Goal: Task Accomplishment & Management: Use online tool/utility

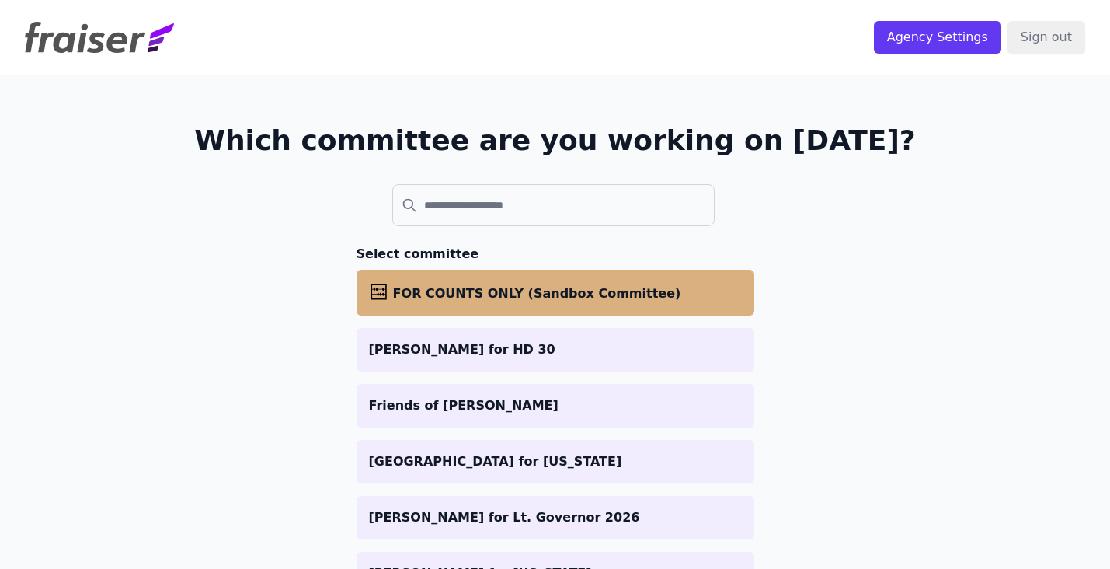
click at [517, 299] on span "FOR COUNTS ONLY (Sandbox Committee)" at bounding box center [537, 293] width 288 height 15
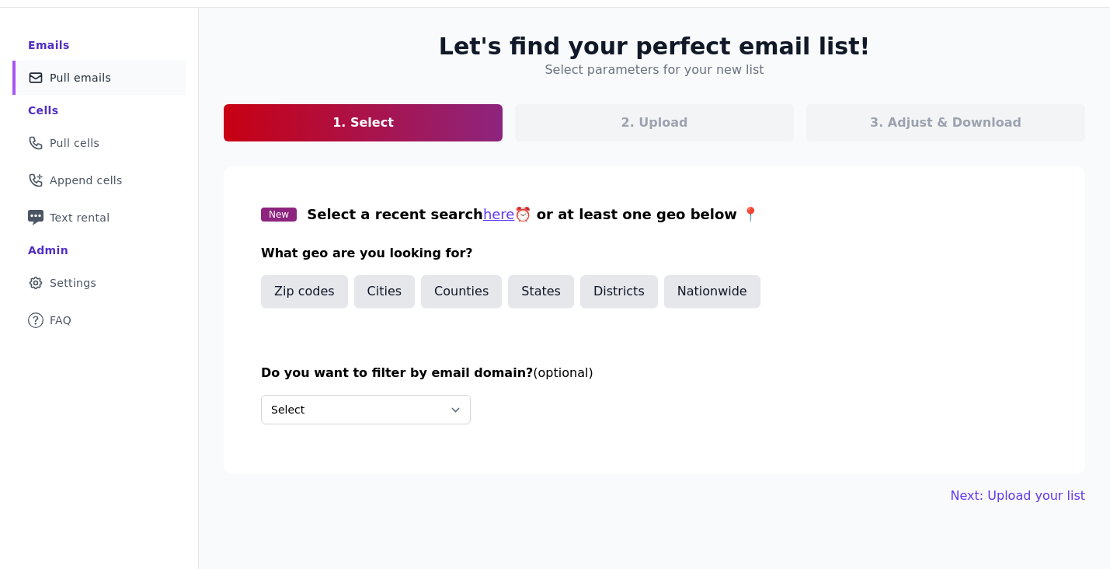
scroll to position [68, 0]
click at [515, 287] on button "States" at bounding box center [541, 290] width 66 height 33
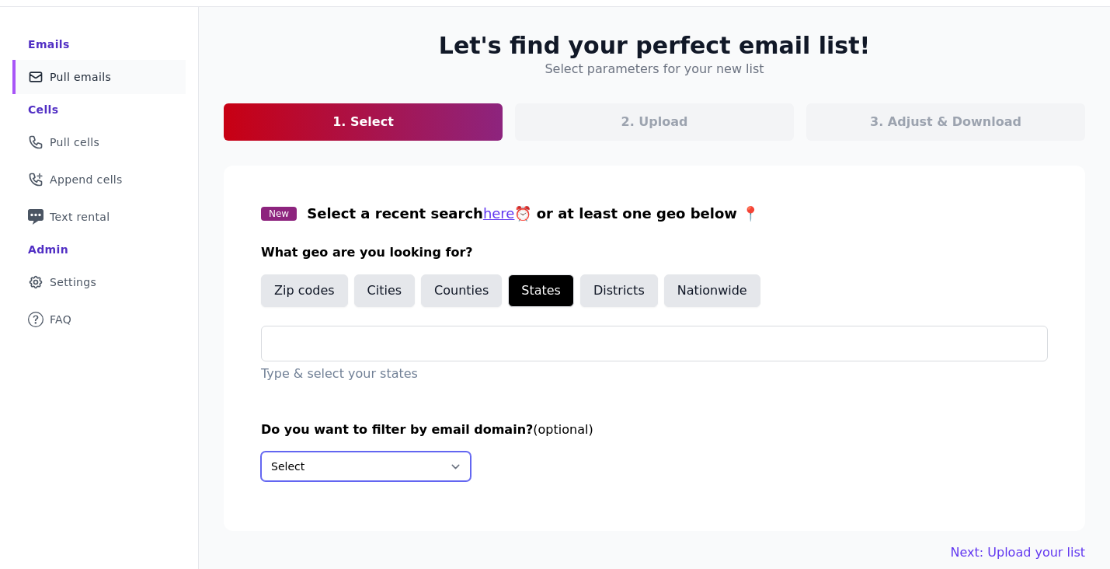
click at [352, 463] on select "Select Include only these domains Include none of these domains" at bounding box center [366, 466] width 210 height 30
click at [369, 357] on div at bounding box center [660, 343] width 773 height 34
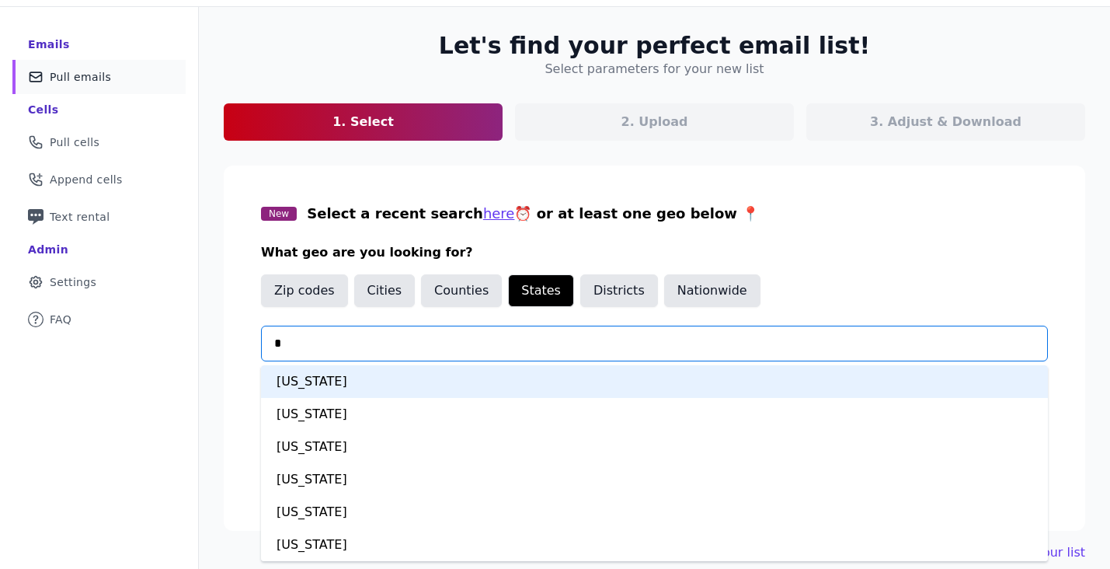
type input "**"
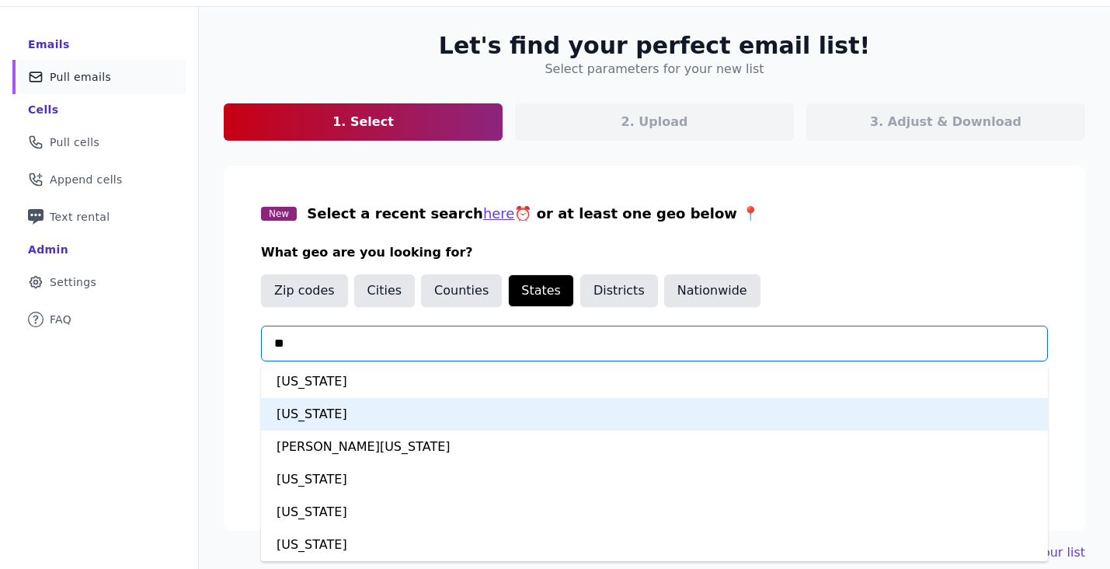
click at [340, 417] on div "Maine" at bounding box center [654, 414] width 787 height 33
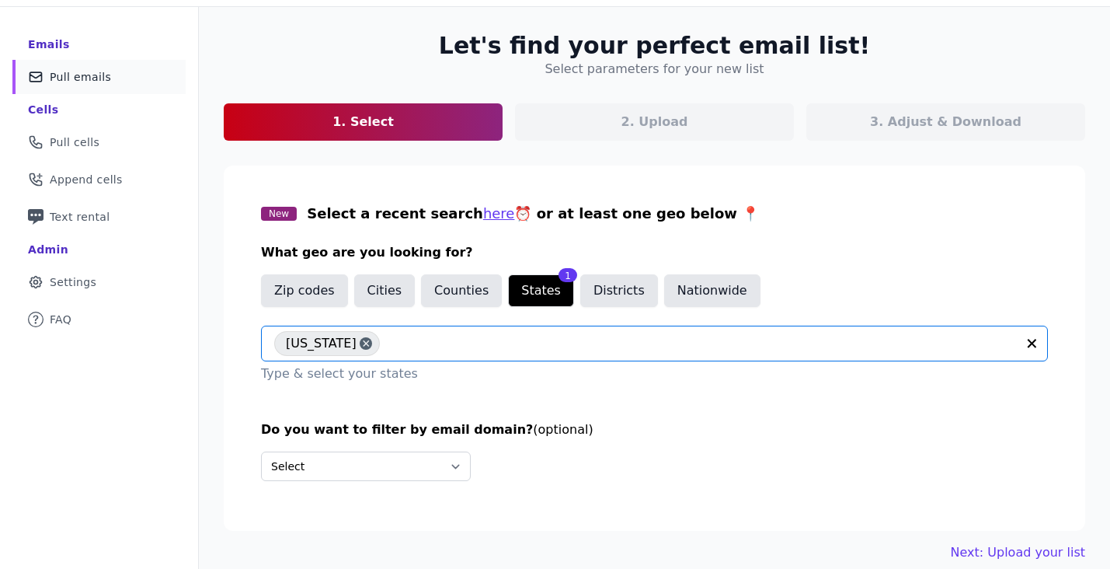
scroll to position [86, 0]
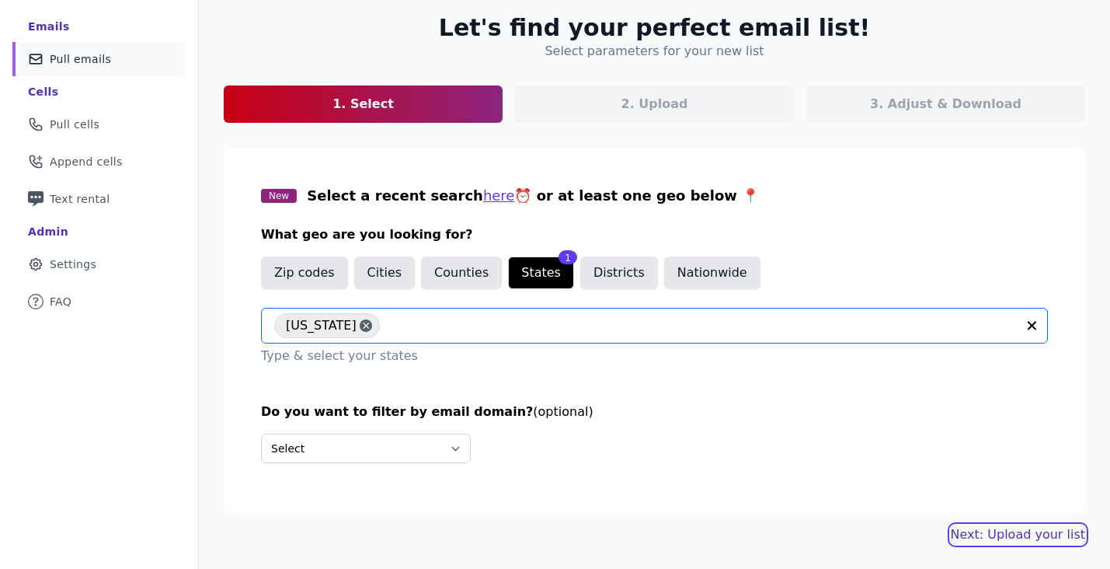
click at [968, 533] on link "Next: Upload your list" at bounding box center [1018, 534] width 134 height 19
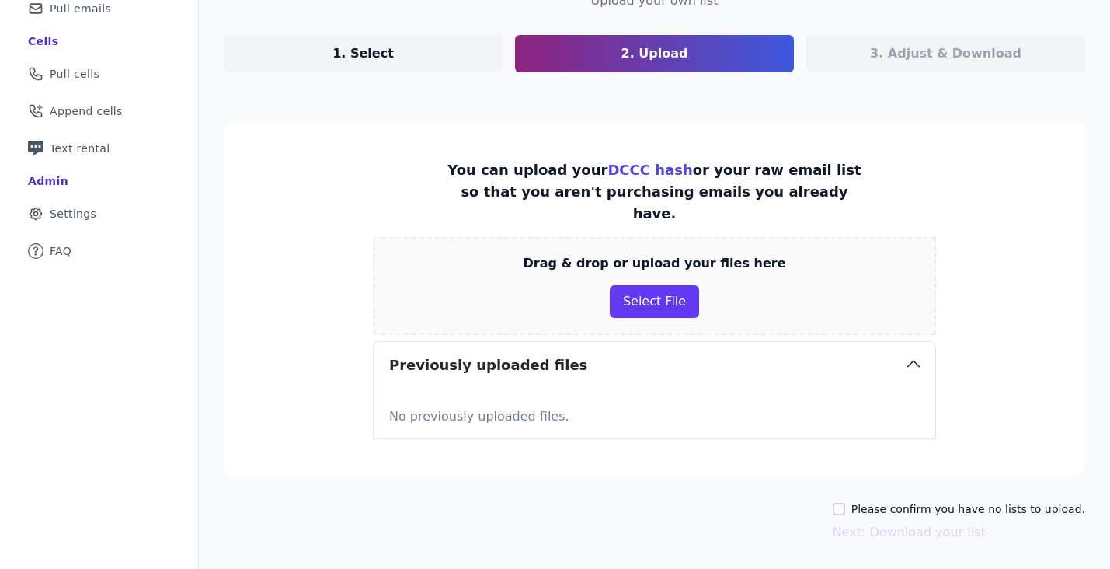
scroll to position [165, 0]
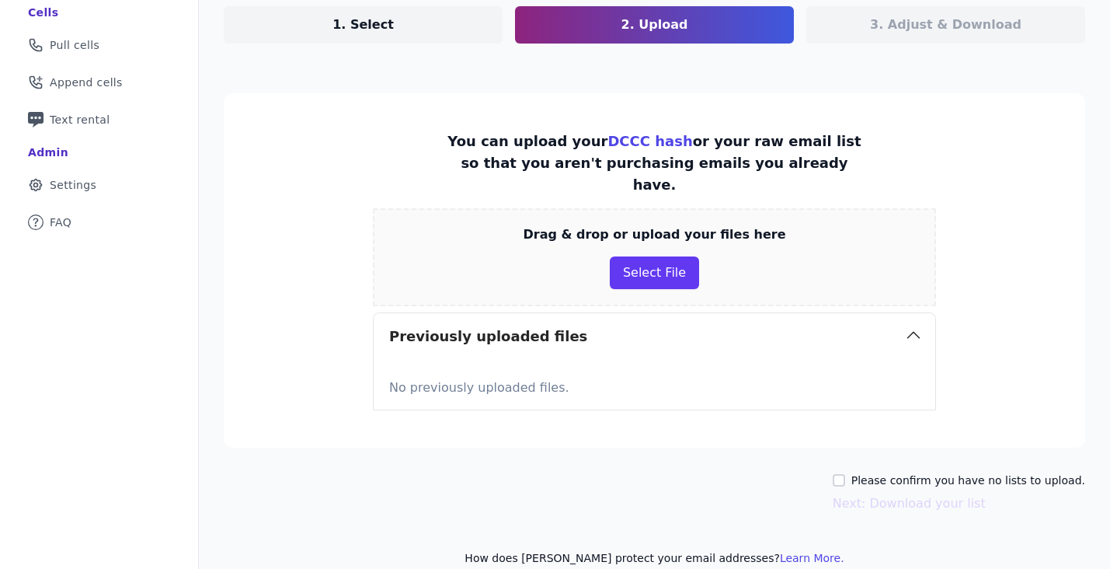
click at [946, 472] on label "Please confirm you have no lists to upload." at bounding box center [969, 480] width 234 height 16
click at [845, 474] on input "Please confirm you have no lists to upload." at bounding box center [839, 480] width 12 height 12
checkbox input "true"
click at [941, 494] on button "Next: Download your list" at bounding box center [909, 503] width 153 height 19
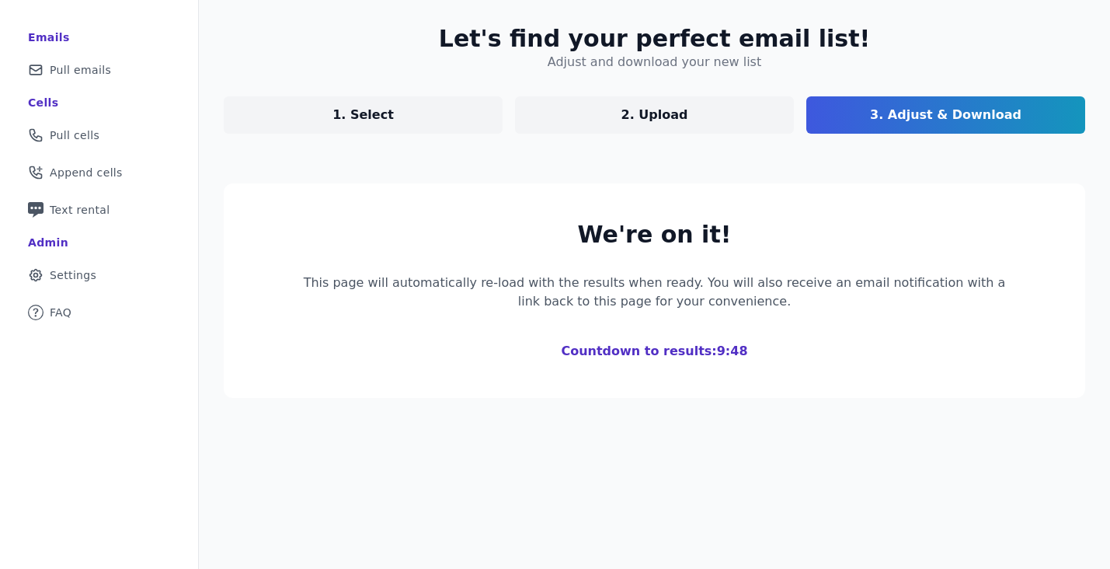
scroll to position [165, 0]
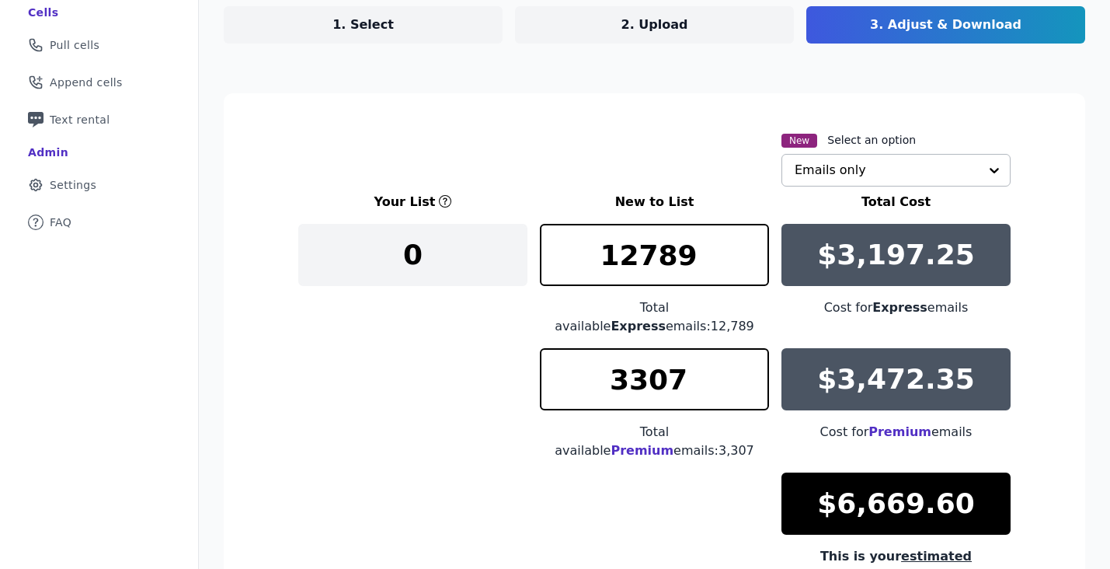
click at [900, 163] on input "text" at bounding box center [887, 170] width 184 height 31
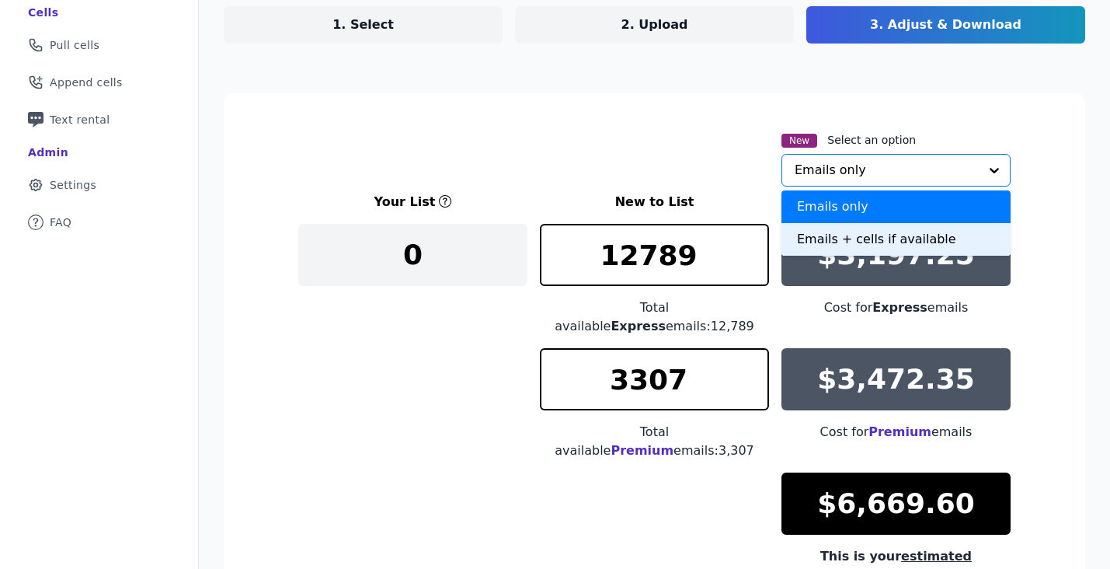
click at [848, 245] on div "Emails + cells if available" at bounding box center [896, 239] width 229 height 33
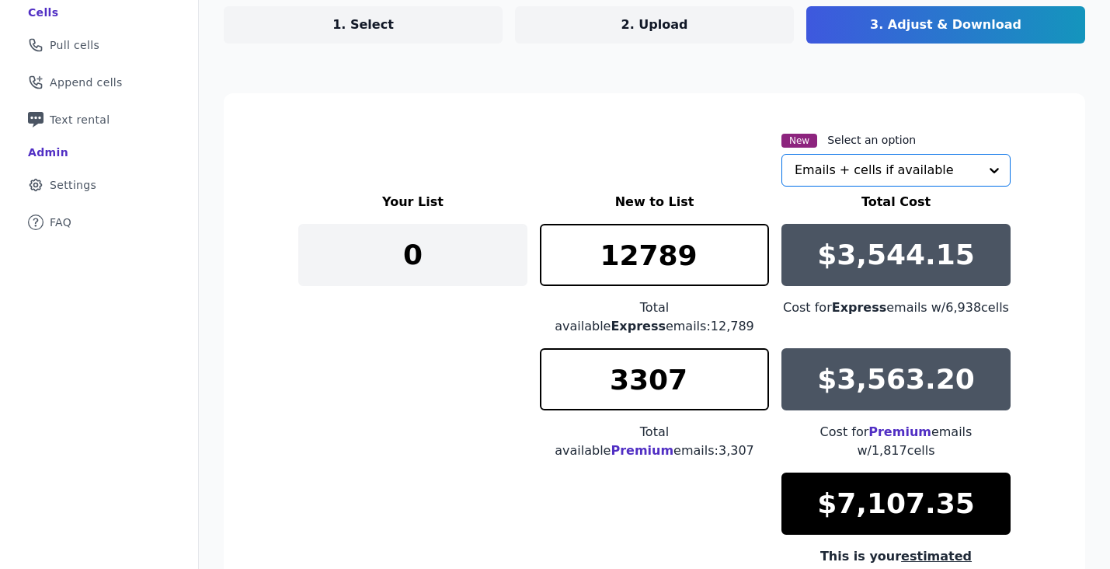
scroll to position [247, 0]
